Goal: Transaction & Acquisition: Purchase product/service

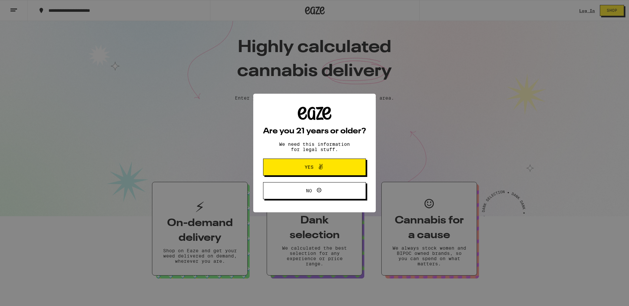
click at [324, 165] on icon at bounding box center [321, 167] width 8 height 8
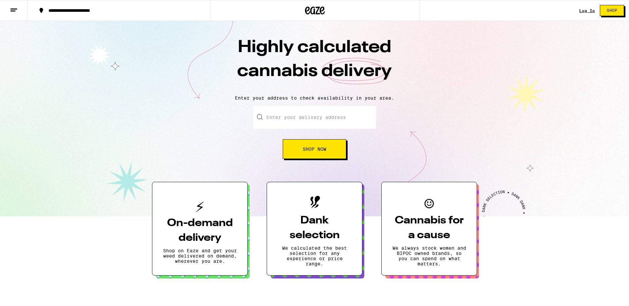
click at [322, 122] on input "Enter your delivery address" at bounding box center [314, 117] width 123 height 23
type input "2122"
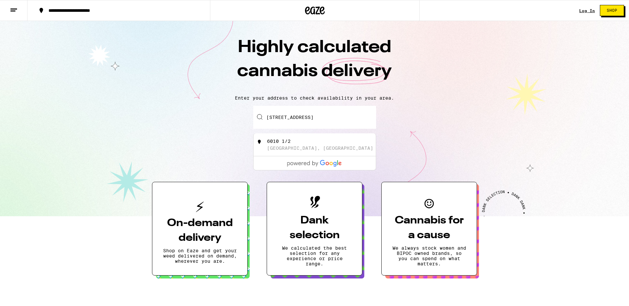
click at [327, 139] on div "[STREET_ADDRESS]" at bounding box center [325, 145] width 117 height 12
type input "[STREET_ADDRESS]"
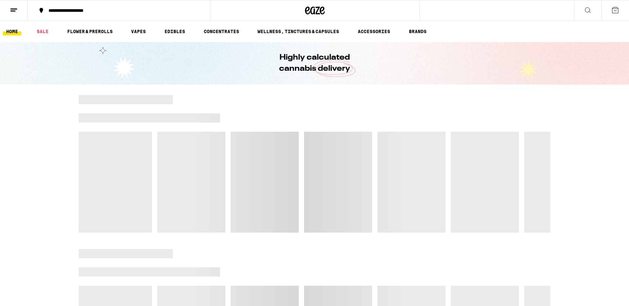
drag, startPoint x: 325, startPoint y: 149, endPoint x: 294, endPoint y: 117, distance: 44.9
click at [293, 117] on div at bounding box center [315, 164] width 472 height 138
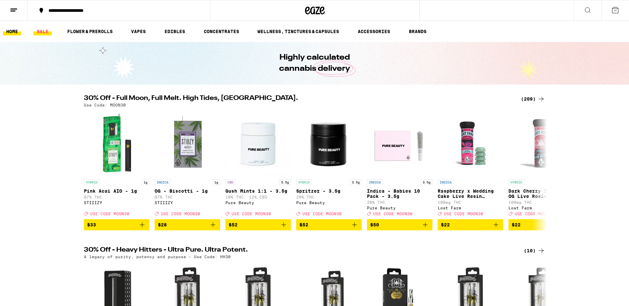
click at [49, 34] on link "SALE" at bounding box center [42, 32] width 18 height 8
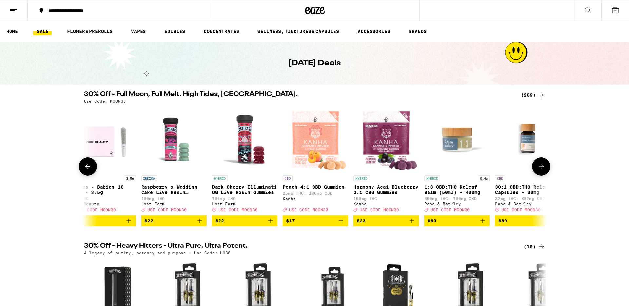
scroll to position [0, 295]
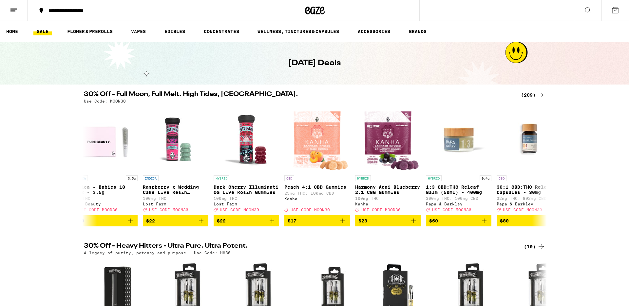
click at [522, 94] on div "(209)" at bounding box center [533, 95] width 24 height 8
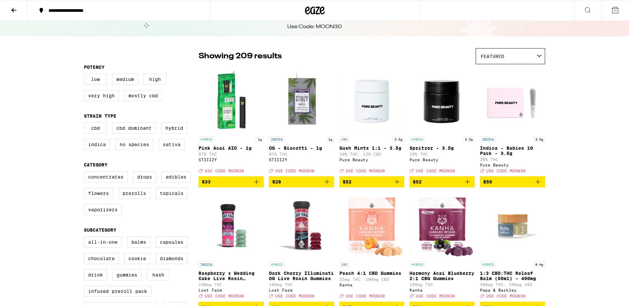
scroll to position [29, 0]
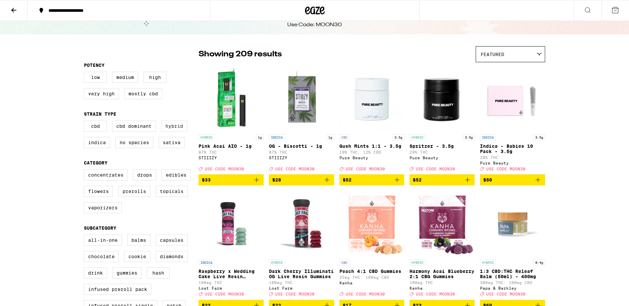
click at [170, 130] on label "Hybrid" at bounding box center [174, 126] width 26 height 11
click at [85, 122] on input "Hybrid" at bounding box center [85, 122] width 0 height 0
checkbox input "true"
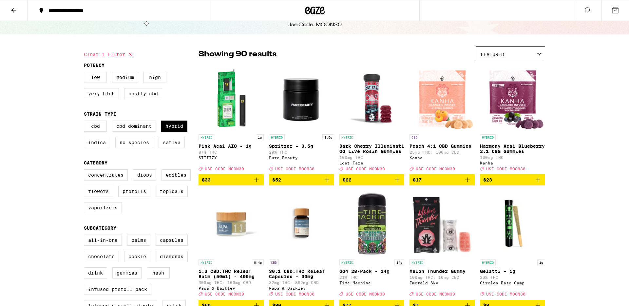
click at [171, 142] on label "Sativa" at bounding box center [172, 142] width 26 height 11
click at [85, 122] on input "Sativa" at bounding box center [85, 122] width 0 height 0
checkbox input "true"
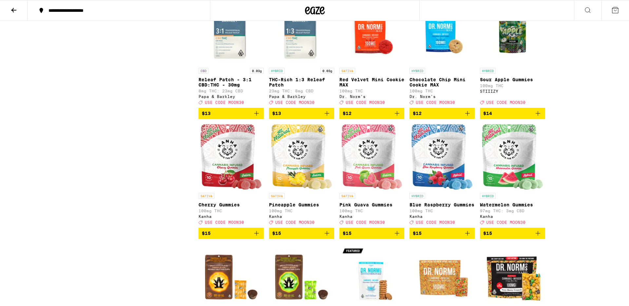
scroll to position [1013, 0]
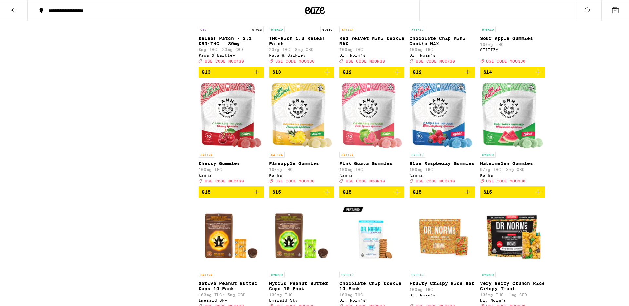
click at [513, 146] on img "Open page for Watermelon Gummies from Kanha" at bounding box center [512, 116] width 61 height 66
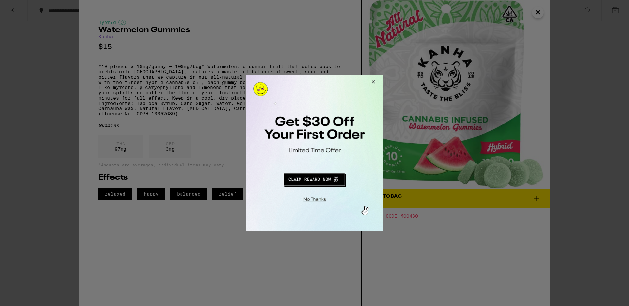
click at [375, 83] on button "Close Modal" at bounding box center [372, 83] width 18 height 16
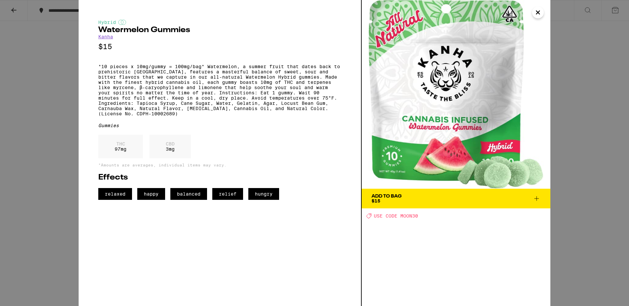
click at [537, 13] on icon "Close" at bounding box center [537, 12] width 3 height 3
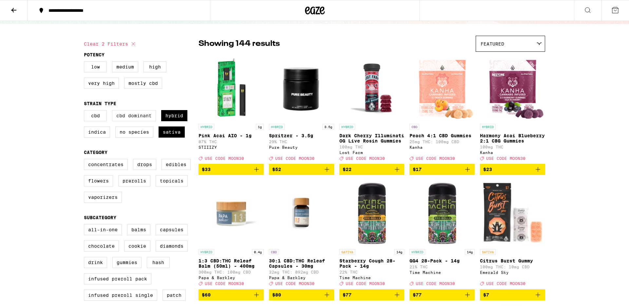
scroll to position [42, 0]
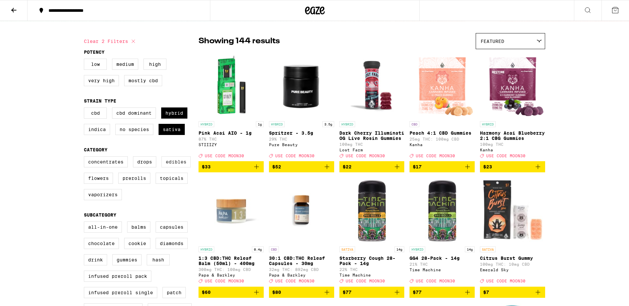
click at [171, 167] on label "Edibles" at bounding box center [175, 161] width 29 height 11
click at [85, 158] on input "Edibles" at bounding box center [85, 157] width 0 height 0
checkbox input "true"
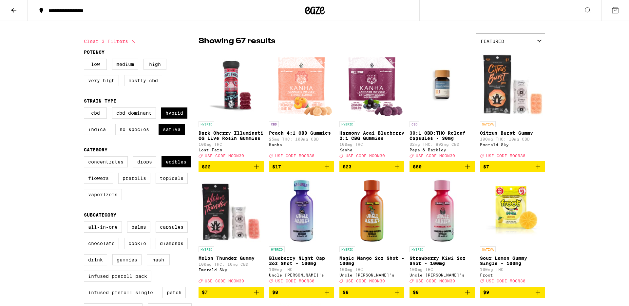
click at [111, 198] on label "Vaporizers" at bounding box center [103, 194] width 38 height 11
click at [85, 158] on input "Vaporizers" at bounding box center [85, 157] width 0 height 0
checkbox input "true"
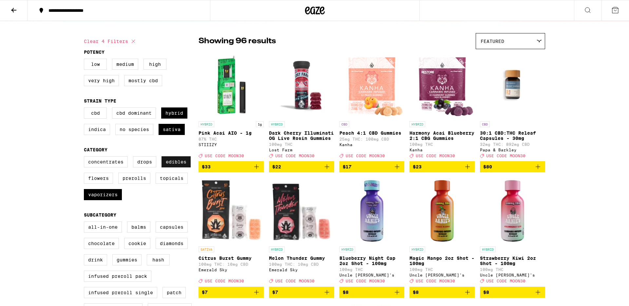
click at [174, 166] on label "Edibles" at bounding box center [175, 161] width 29 height 11
click at [85, 158] on input "Edibles" at bounding box center [85, 157] width 0 height 0
checkbox input "false"
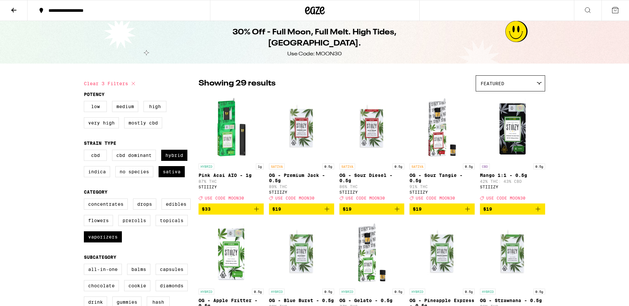
click at [230, 138] on img "Open page for Pink Acai AIO - 1g from STIIIZY" at bounding box center [230, 128] width 65 height 66
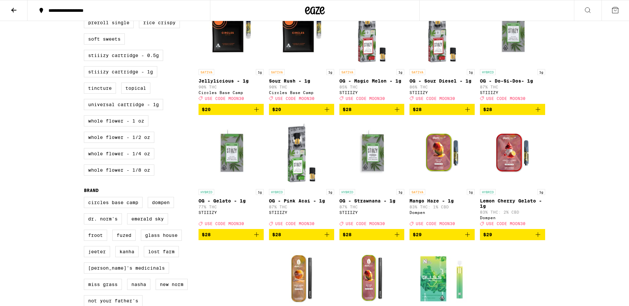
scroll to position [356, 0]
